Goal: Information Seeking & Learning: Learn about a topic

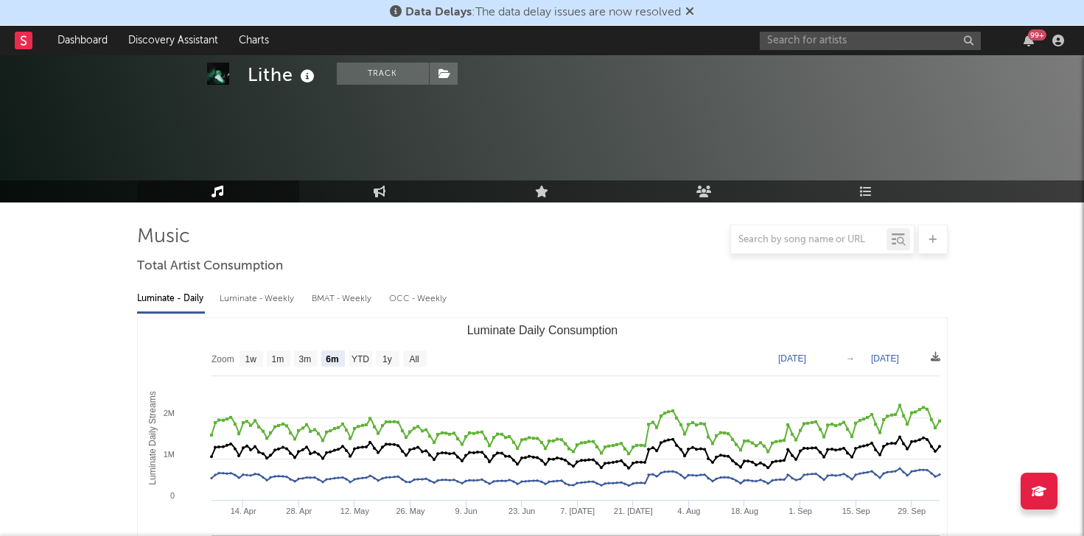
select select "6m"
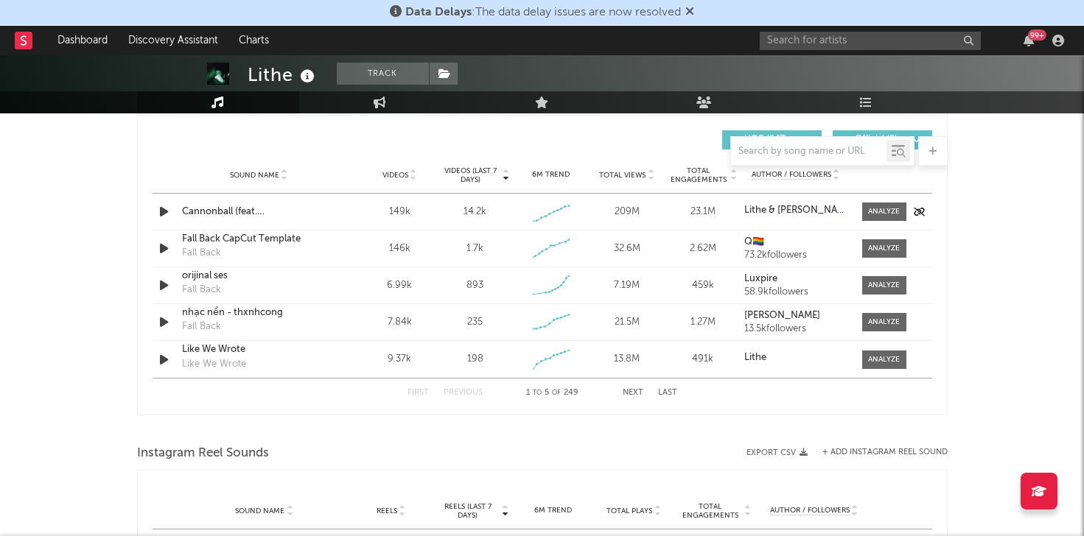
scroll to position [1044, 0]
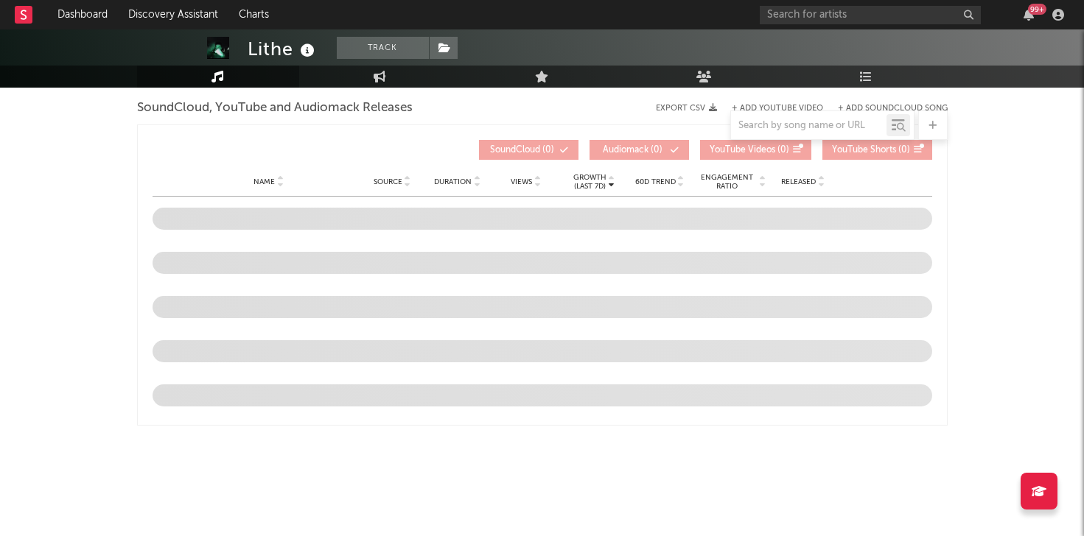
select select "6m"
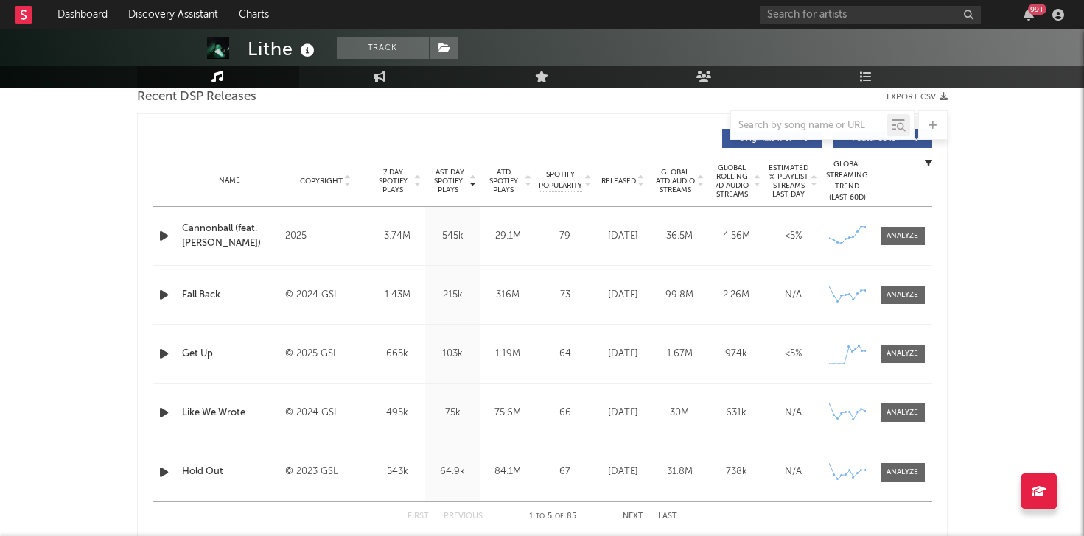
scroll to position [522, 0]
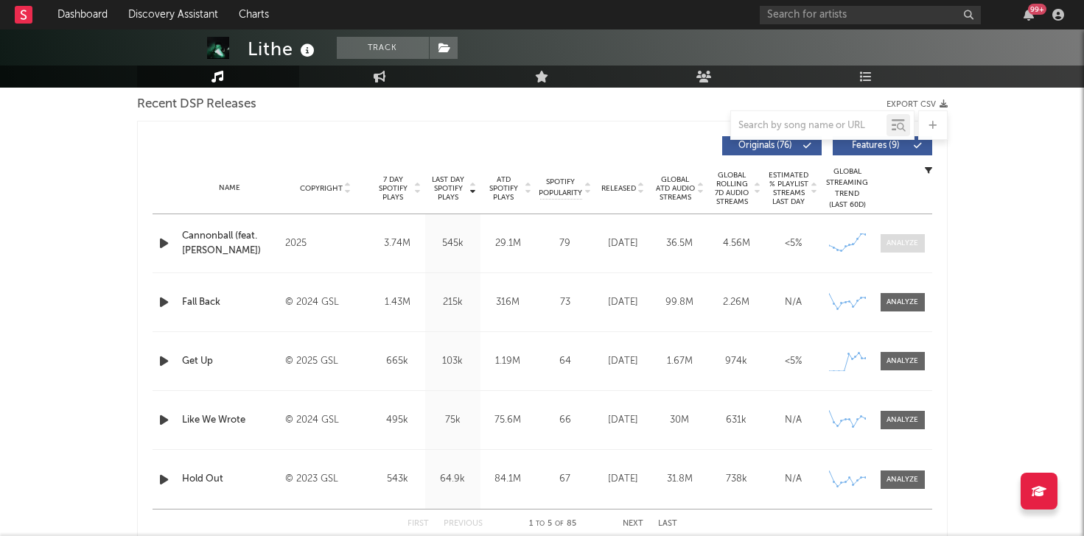
click at [914, 245] on div at bounding box center [902, 243] width 32 height 11
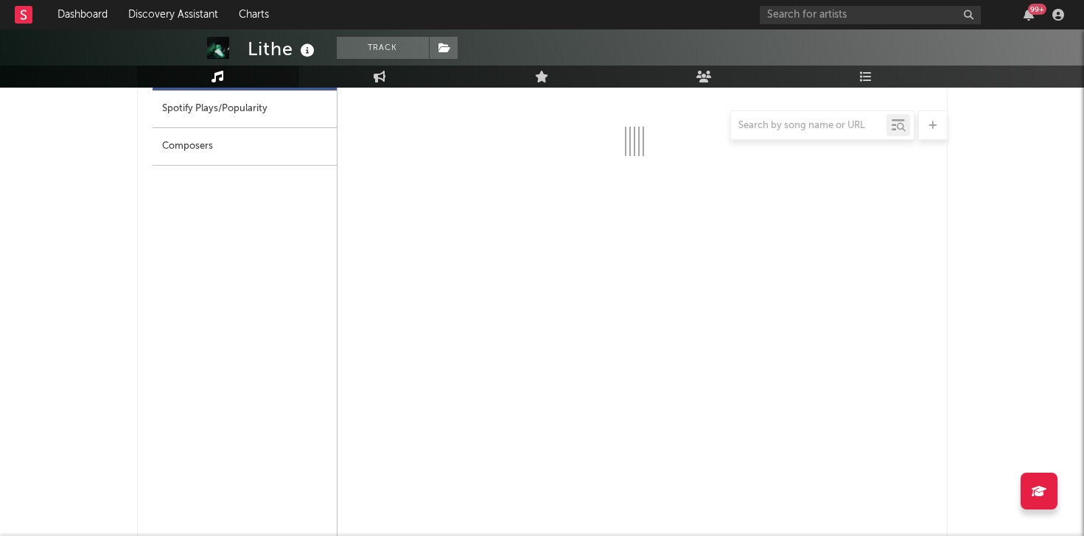
select select "1w"
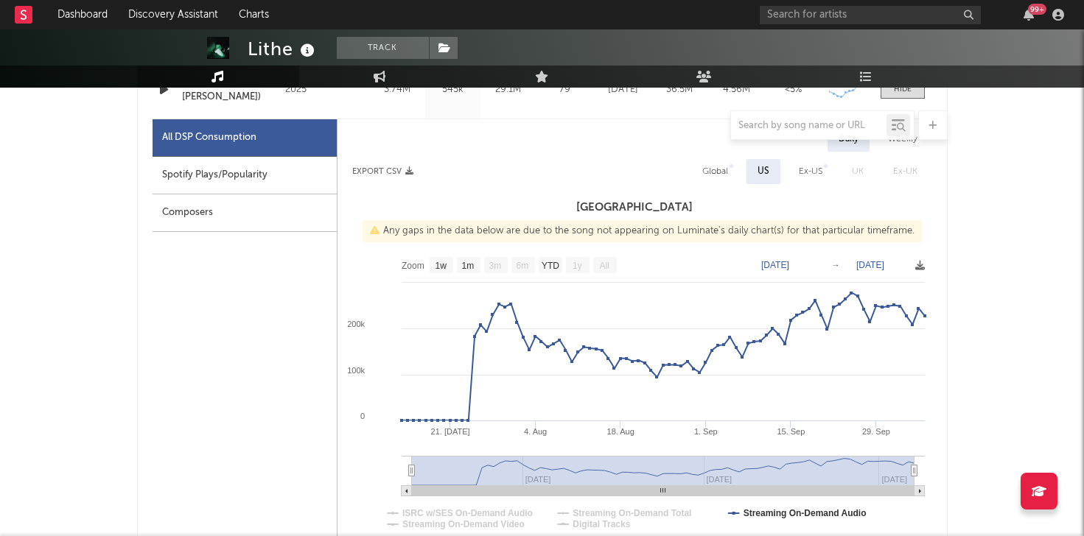
scroll to position [614, 0]
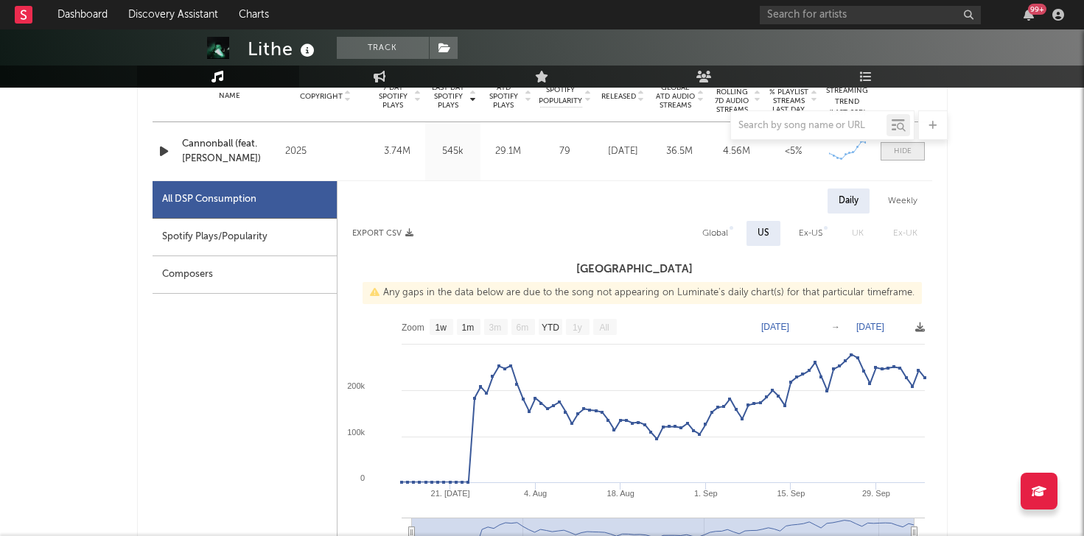
click at [903, 152] on div at bounding box center [903, 151] width 18 height 11
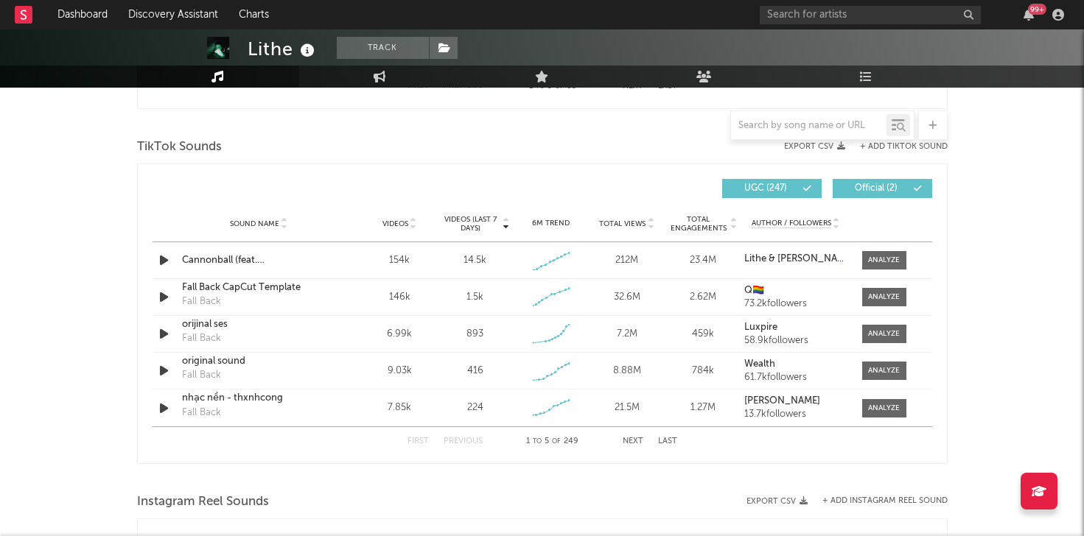
scroll to position [992, 0]
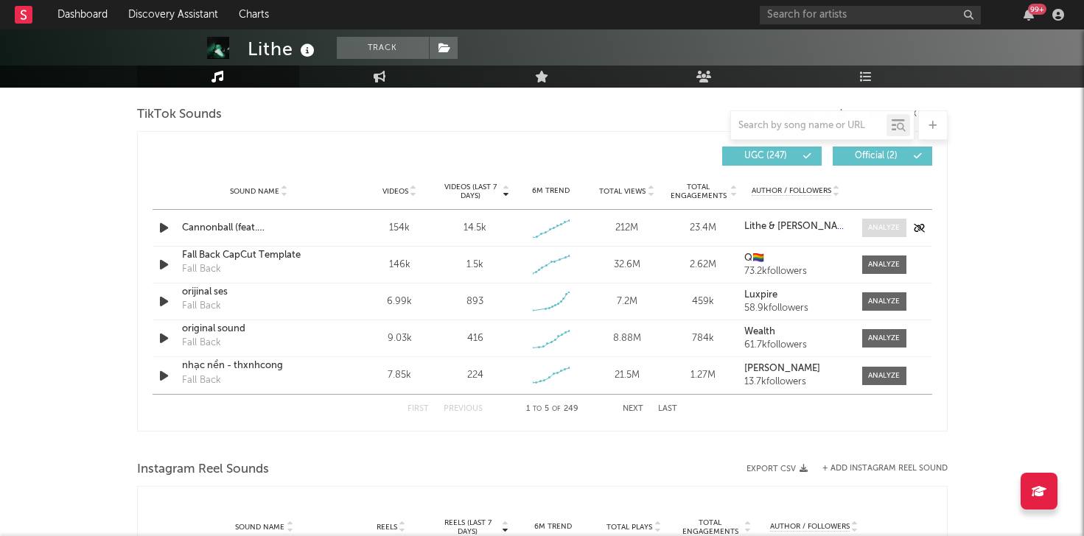
click at [882, 228] on div at bounding box center [884, 228] width 32 height 11
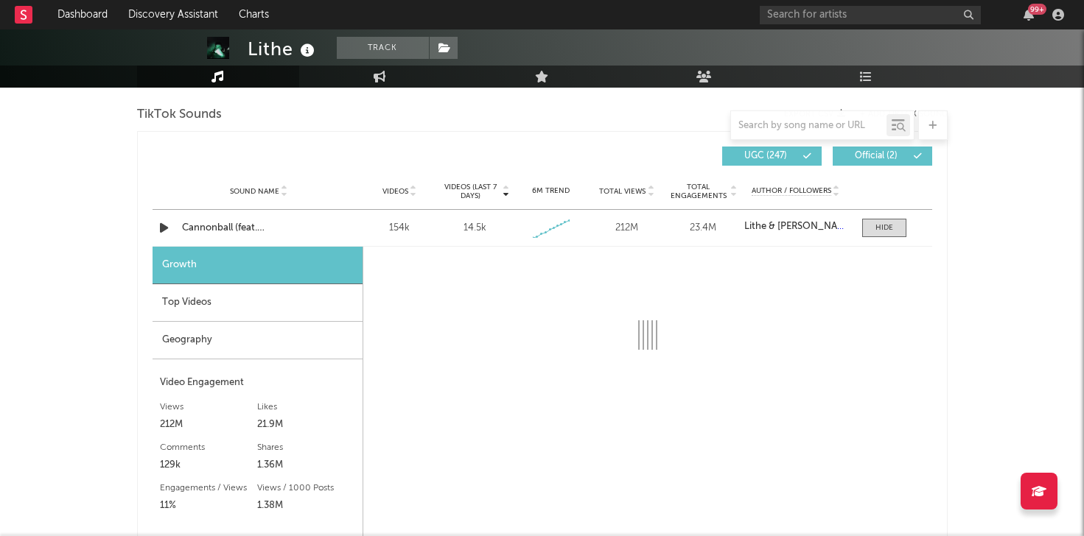
select select "1w"
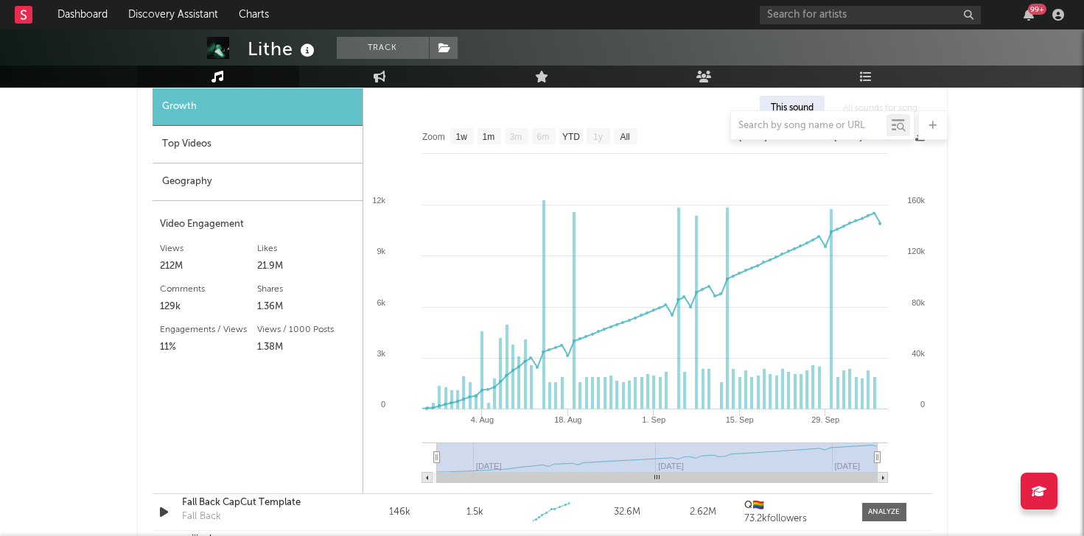
scroll to position [1085, 0]
